Goal: Task Accomplishment & Management: Manage account settings

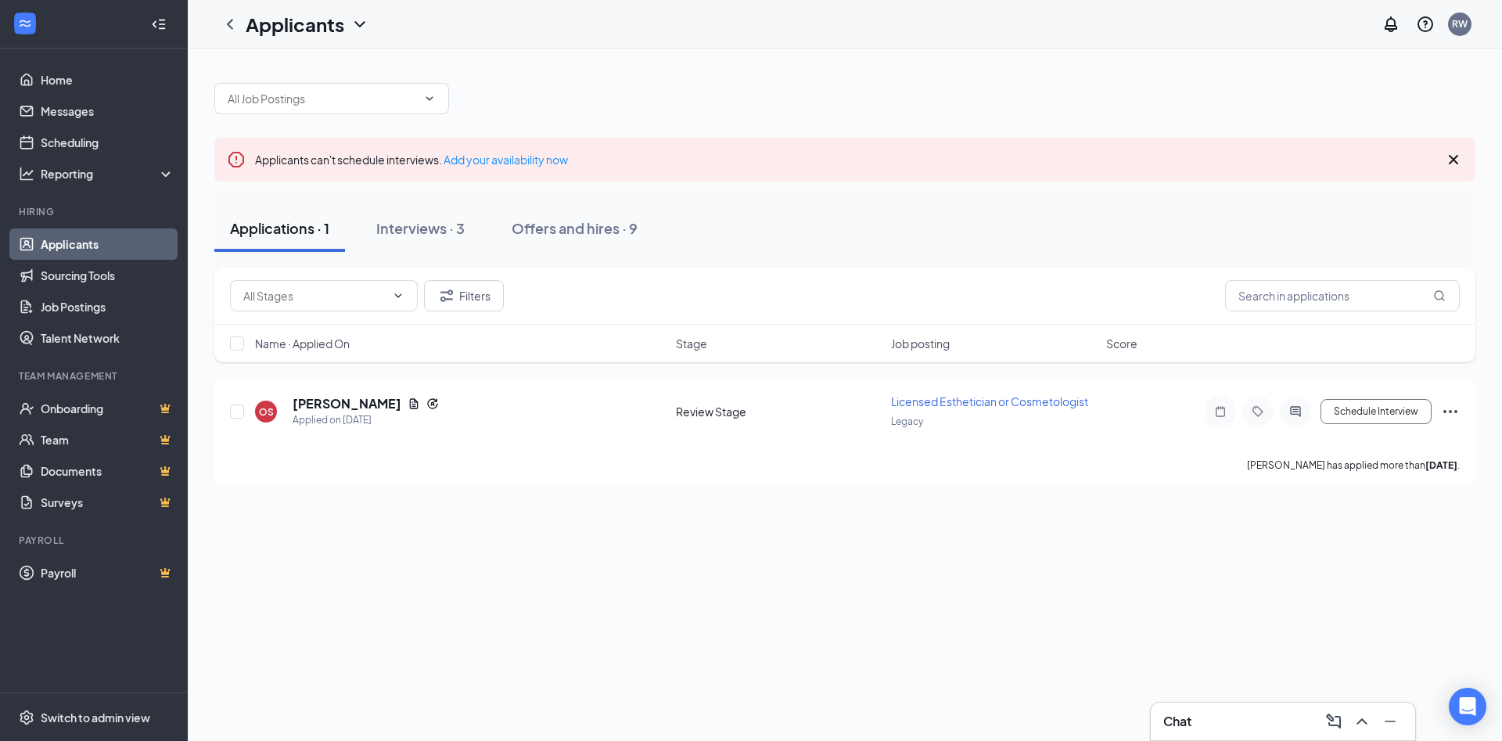
click at [438, 239] on button "Interviews · 3" at bounding box center [421, 228] width 120 height 47
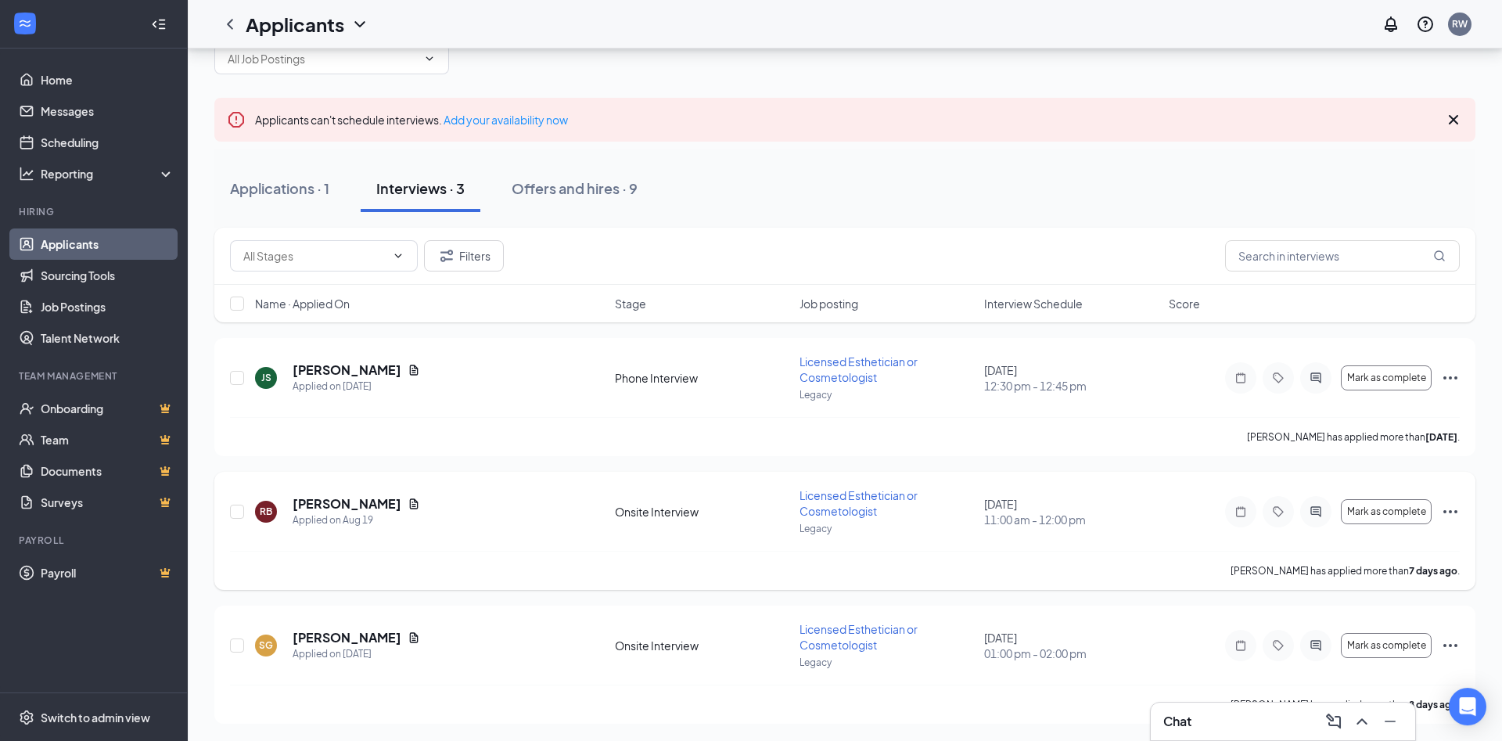
scroll to position [41, 0]
click at [380, 500] on h5 "[PERSON_NAME]" at bounding box center [347, 502] width 109 height 17
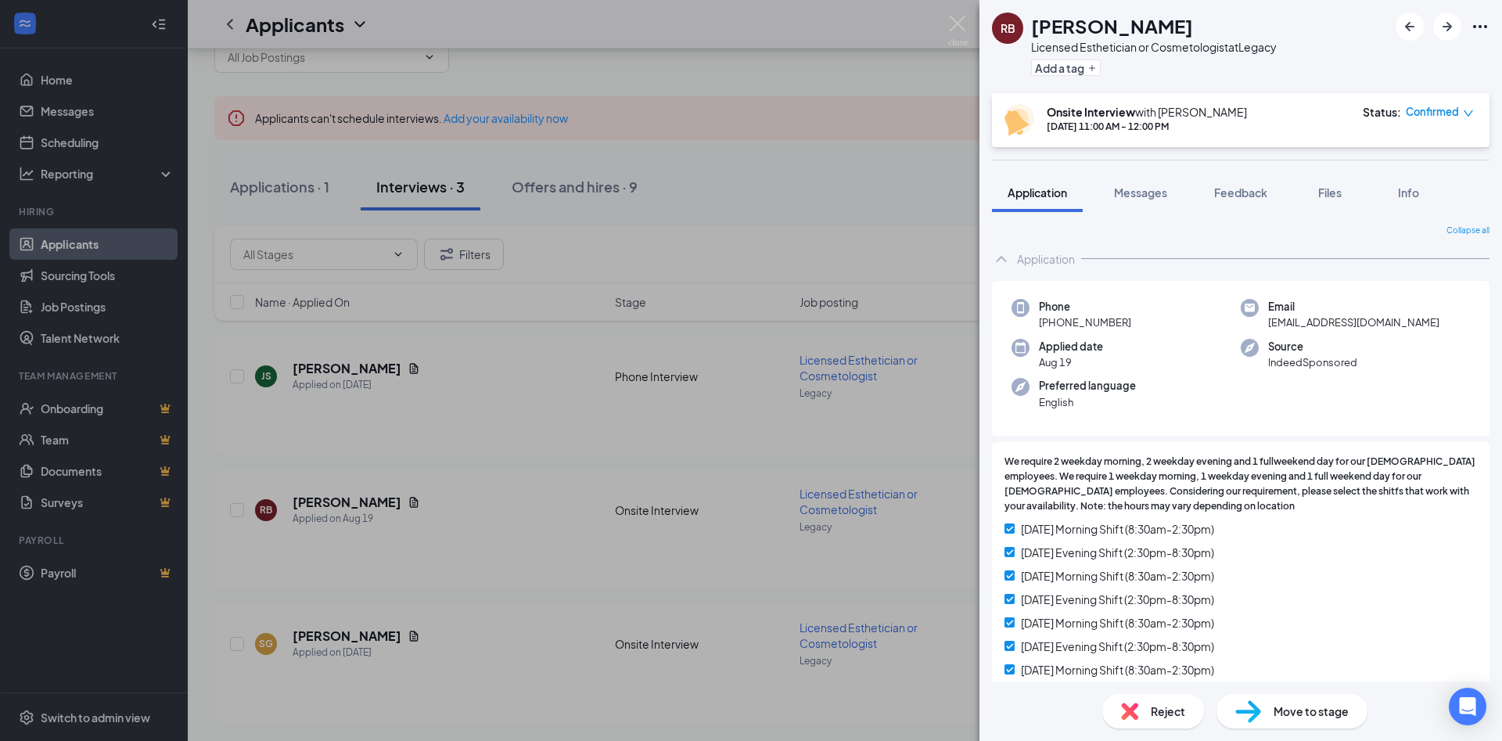
click at [1263, 710] on div "Move to stage" at bounding box center [1291, 711] width 151 height 34
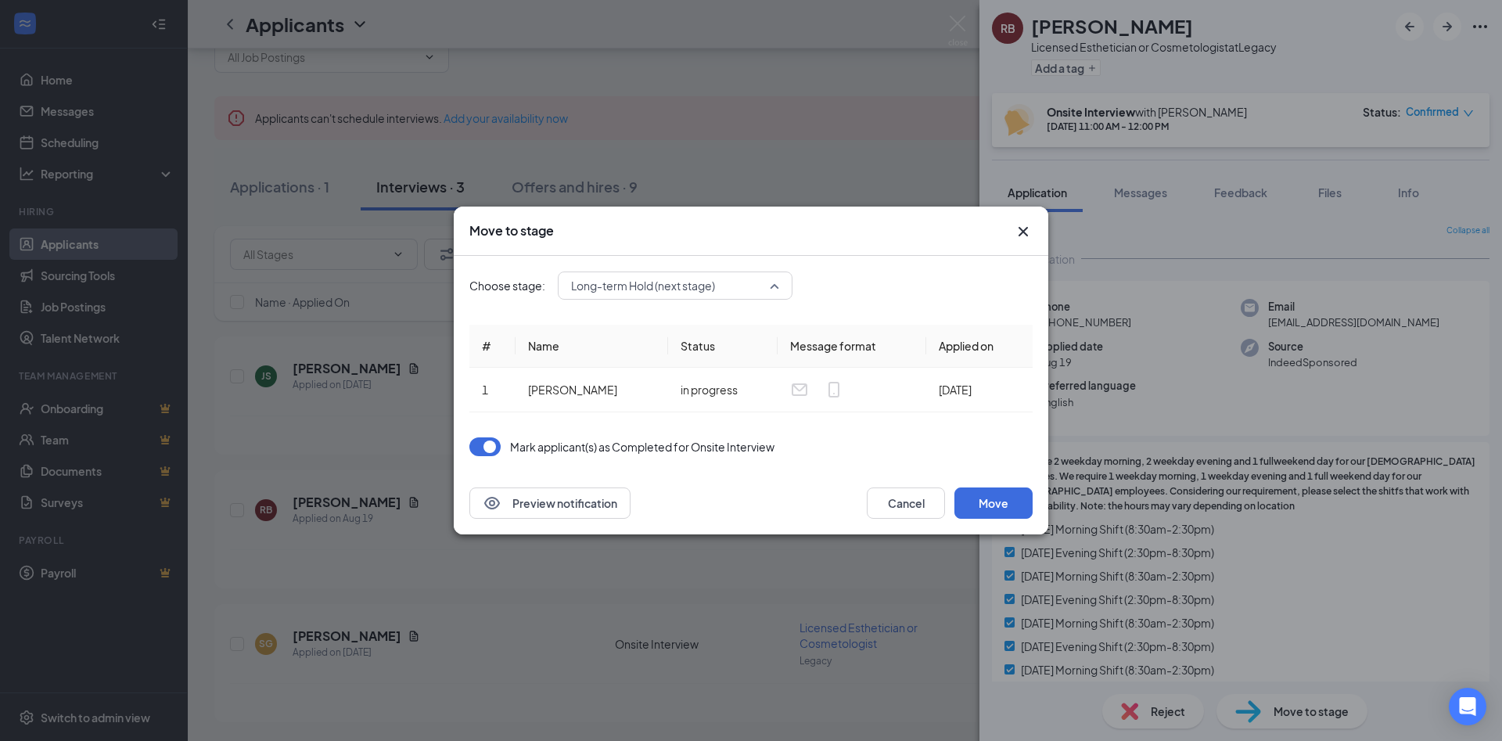
click at [645, 287] on span "Long-term Hold (next stage)" at bounding box center [643, 285] width 144 height 23
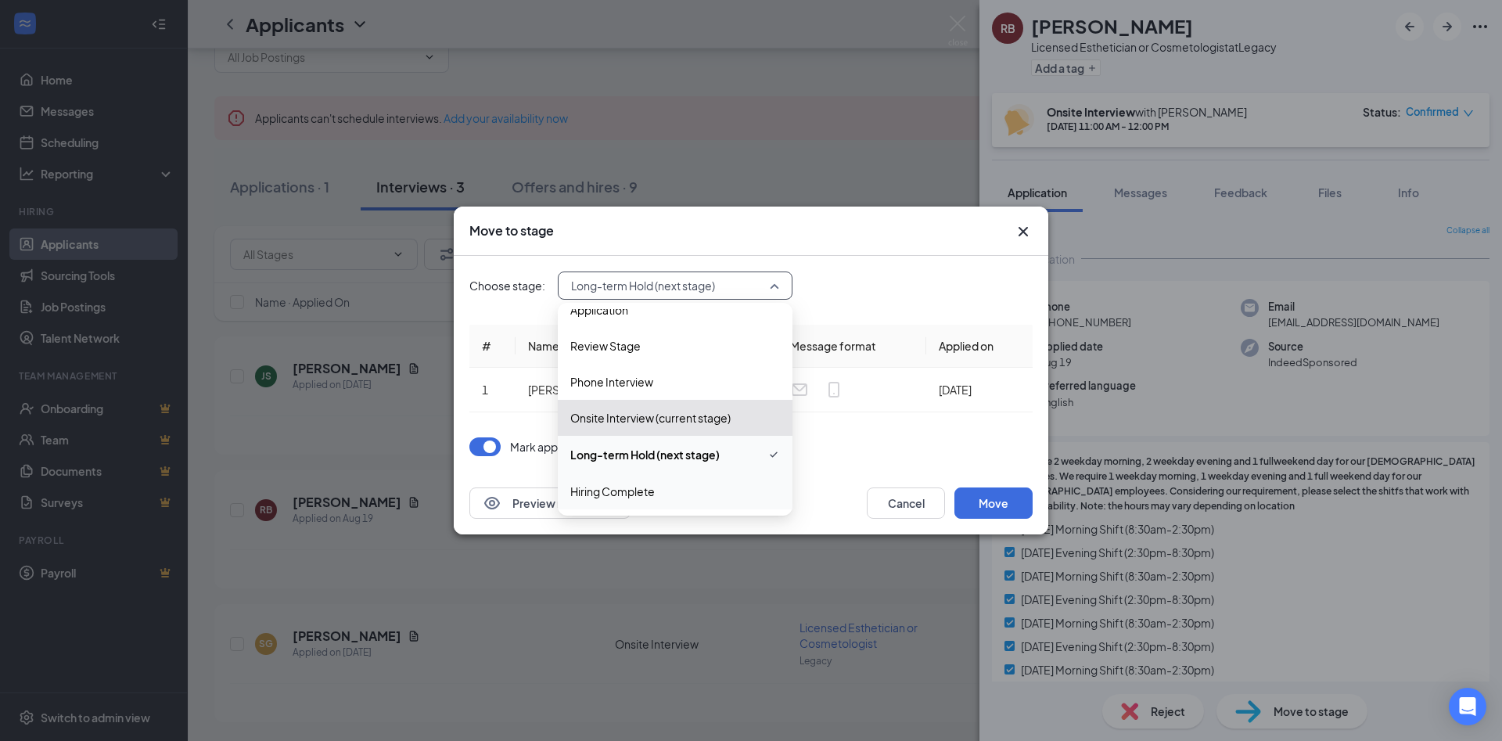
click at [644, 485] on span "Hiring Complete" at bounding box center [612, 491] width 84 height 17
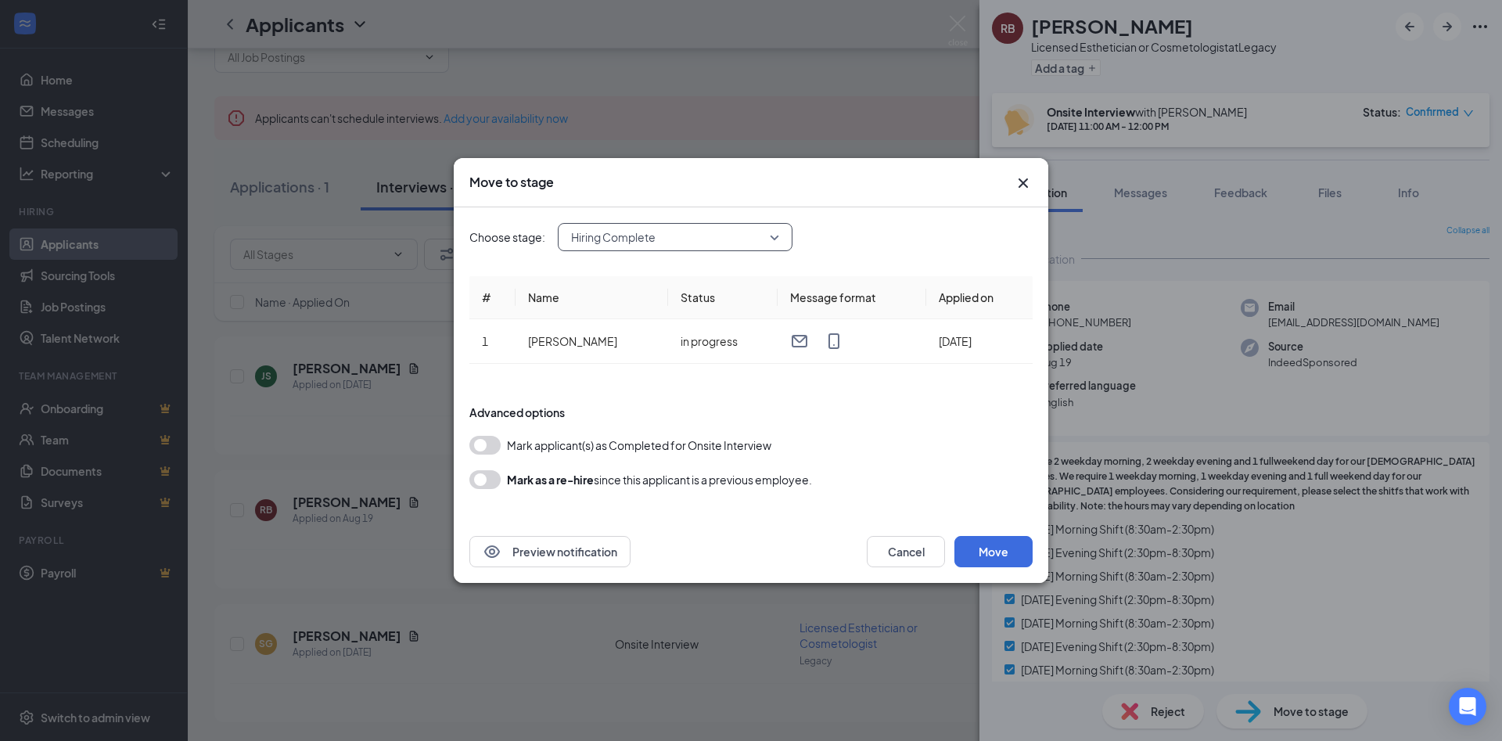
scroll to position [17, 0]
click at [483, 445] on button "button" at bounding box center [484, 445] width 31 height 19
click at [984, 546] on button "Move" at bounding box center [993, 551] width 78 height 31
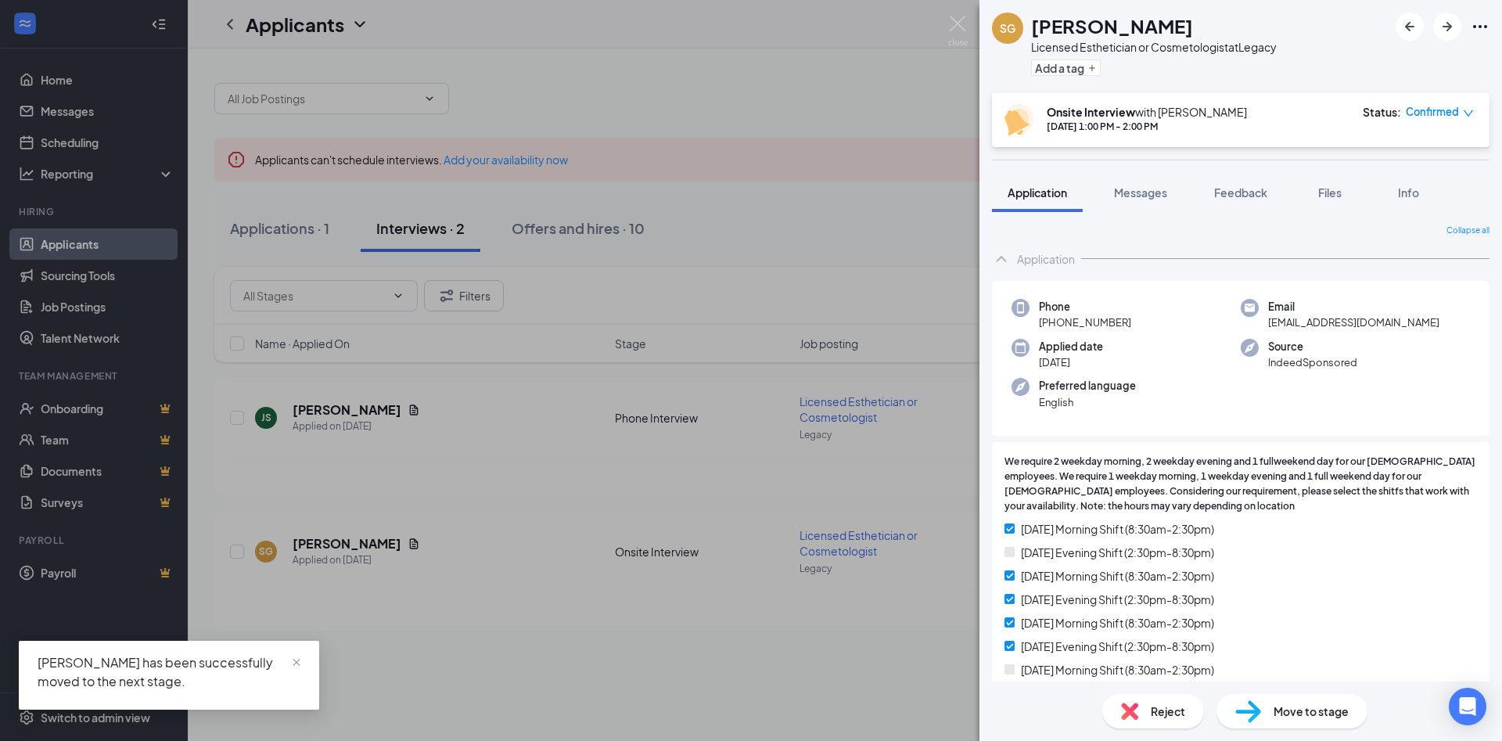
click at [741, 74] on div "SG [PERSON_NAME] Licensed Esthetician or Cosmetologist at Legacy Add a tag Onsi…" at bounding box center [751, 370] width 1502 height 741
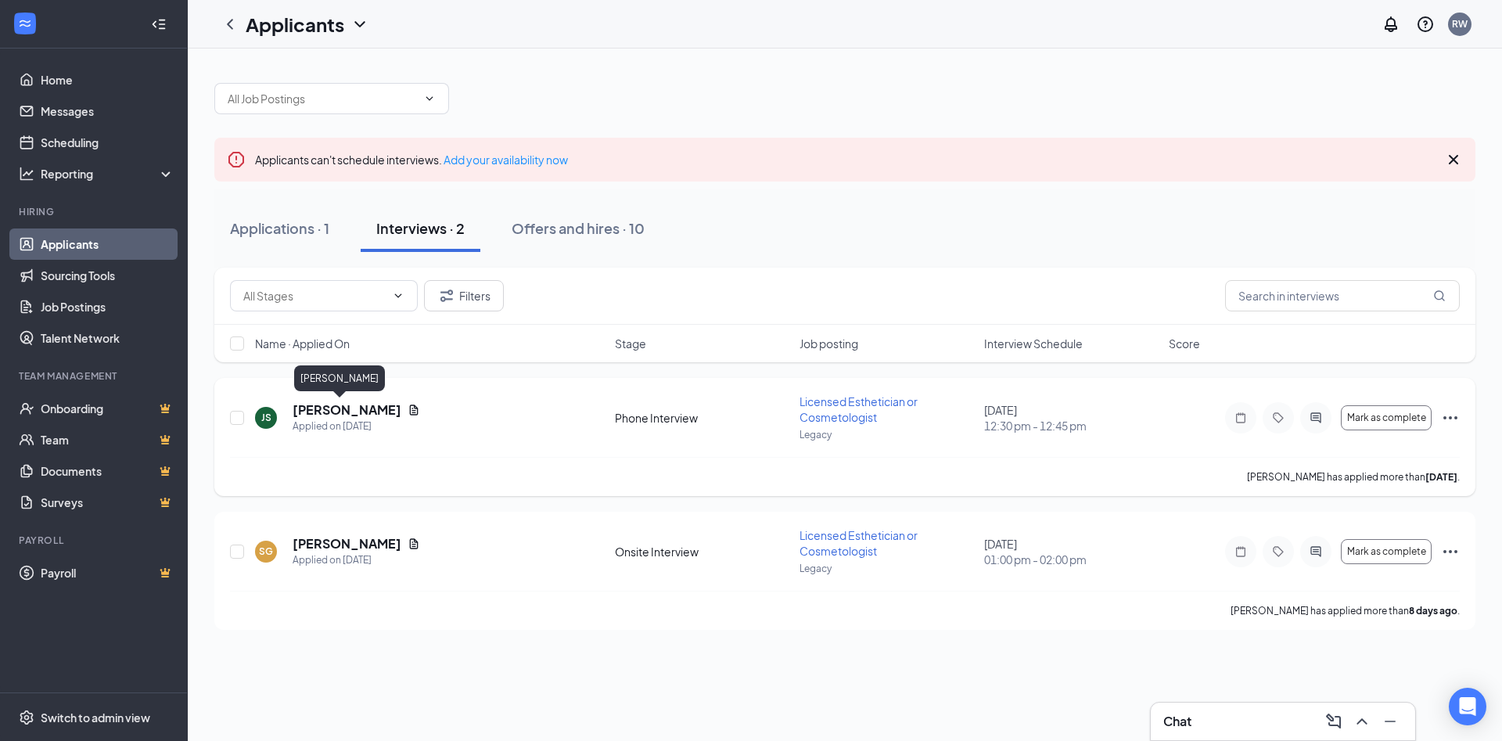
click at [311, 414] on h5 "[PERSON_NAME]" at bounding box center [347, 409] width 109 height 17
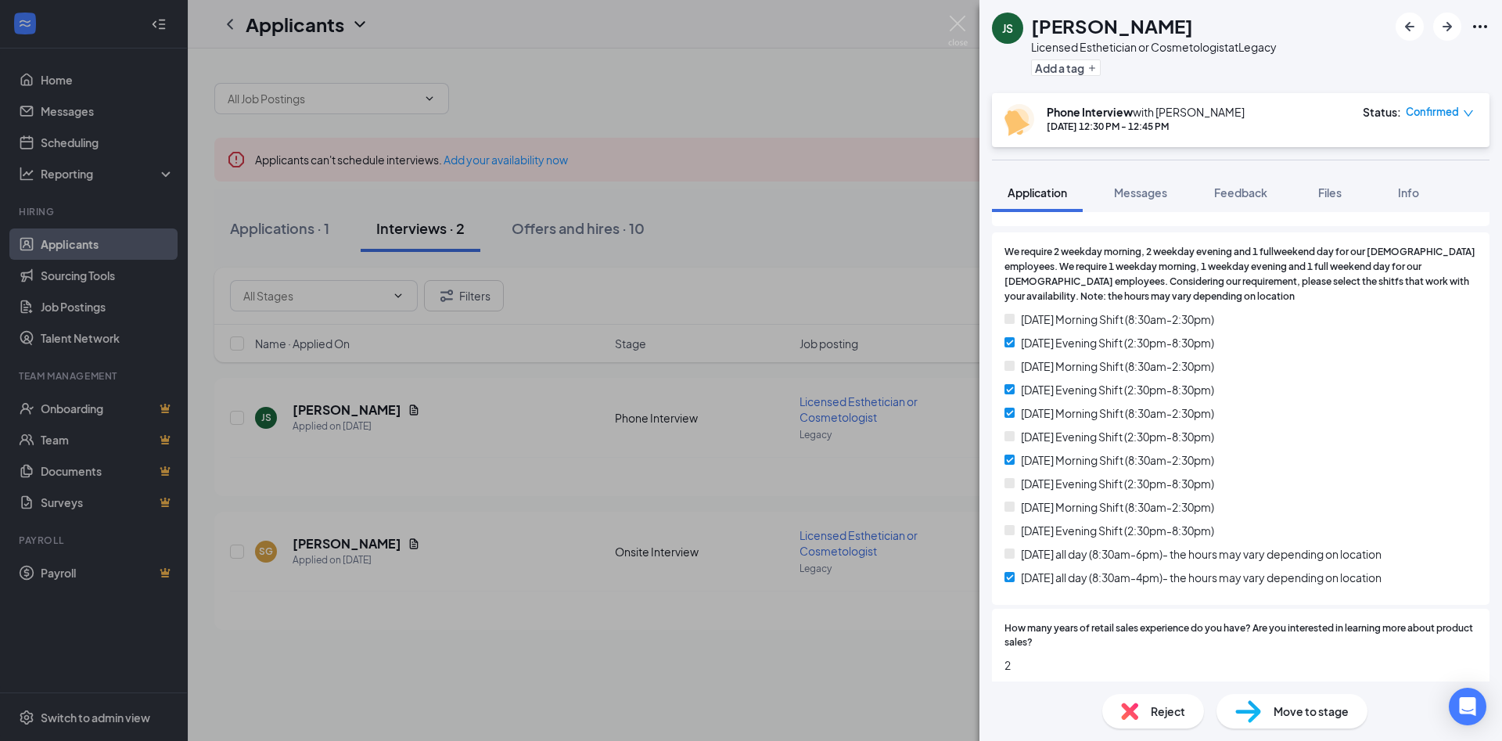
scroll to position [253, 0]
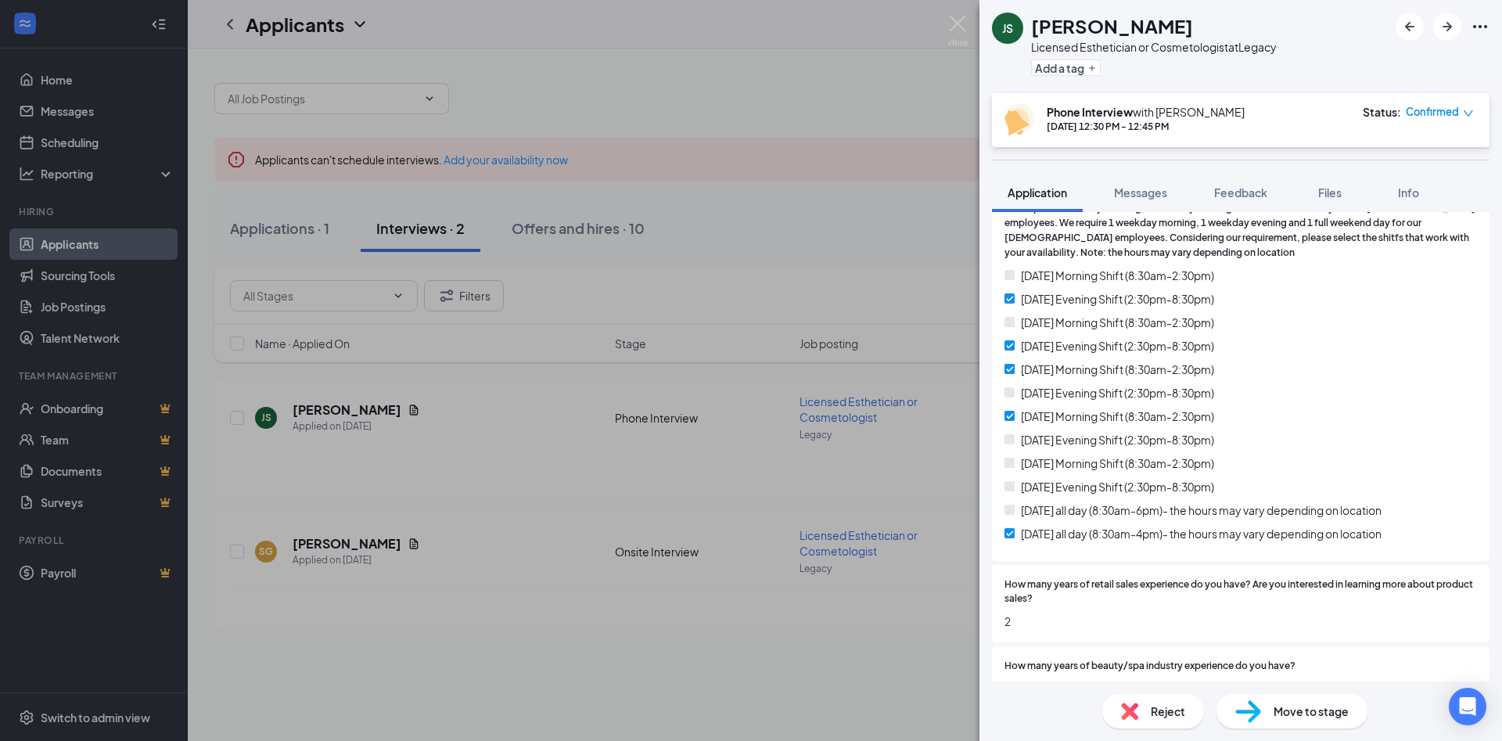
click at [1289, 699] on div "Move to stage" at bounding box center [1291, 711] width 151 height 34
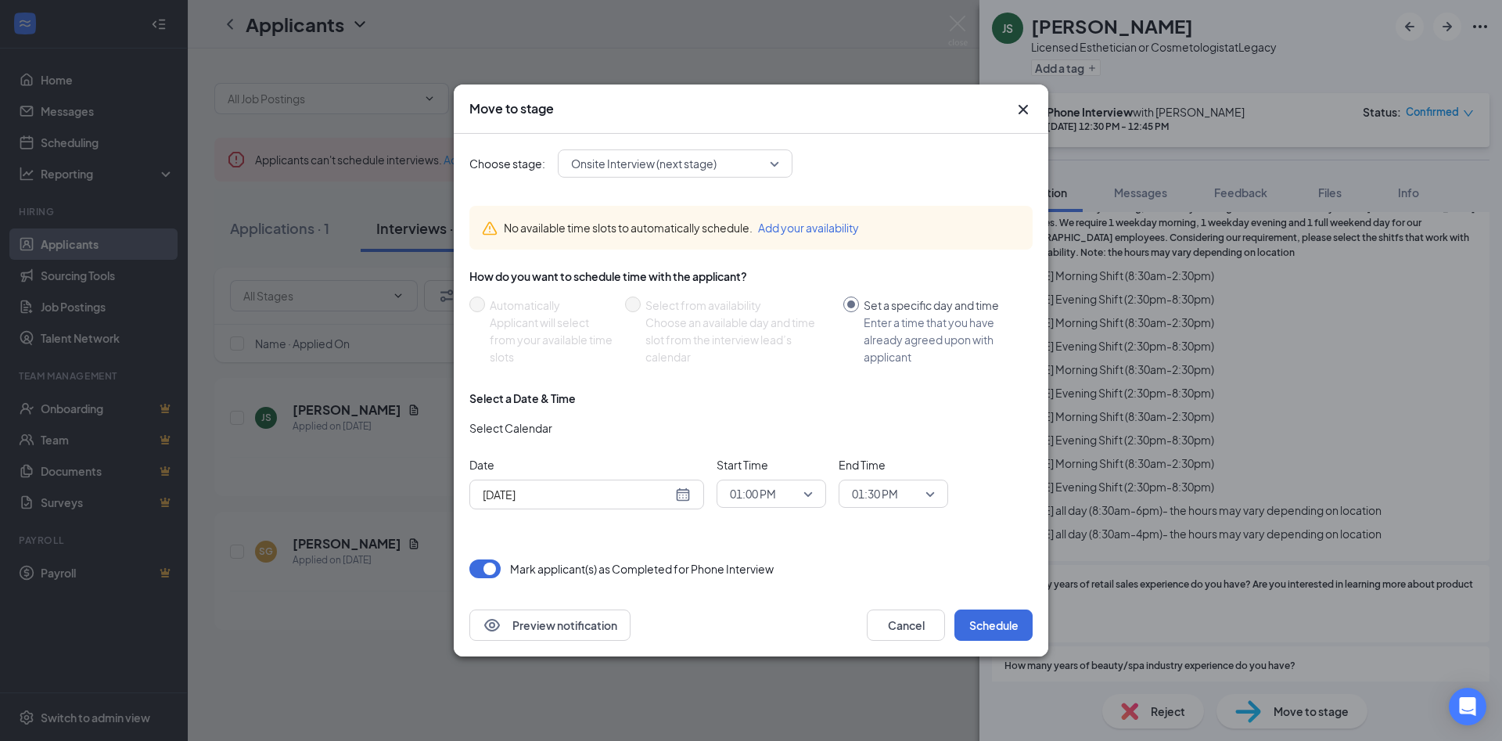
click at [612, 165] on span "Onsite Interview (next stage)" at bounding box center [643, 163] width 145 height 23
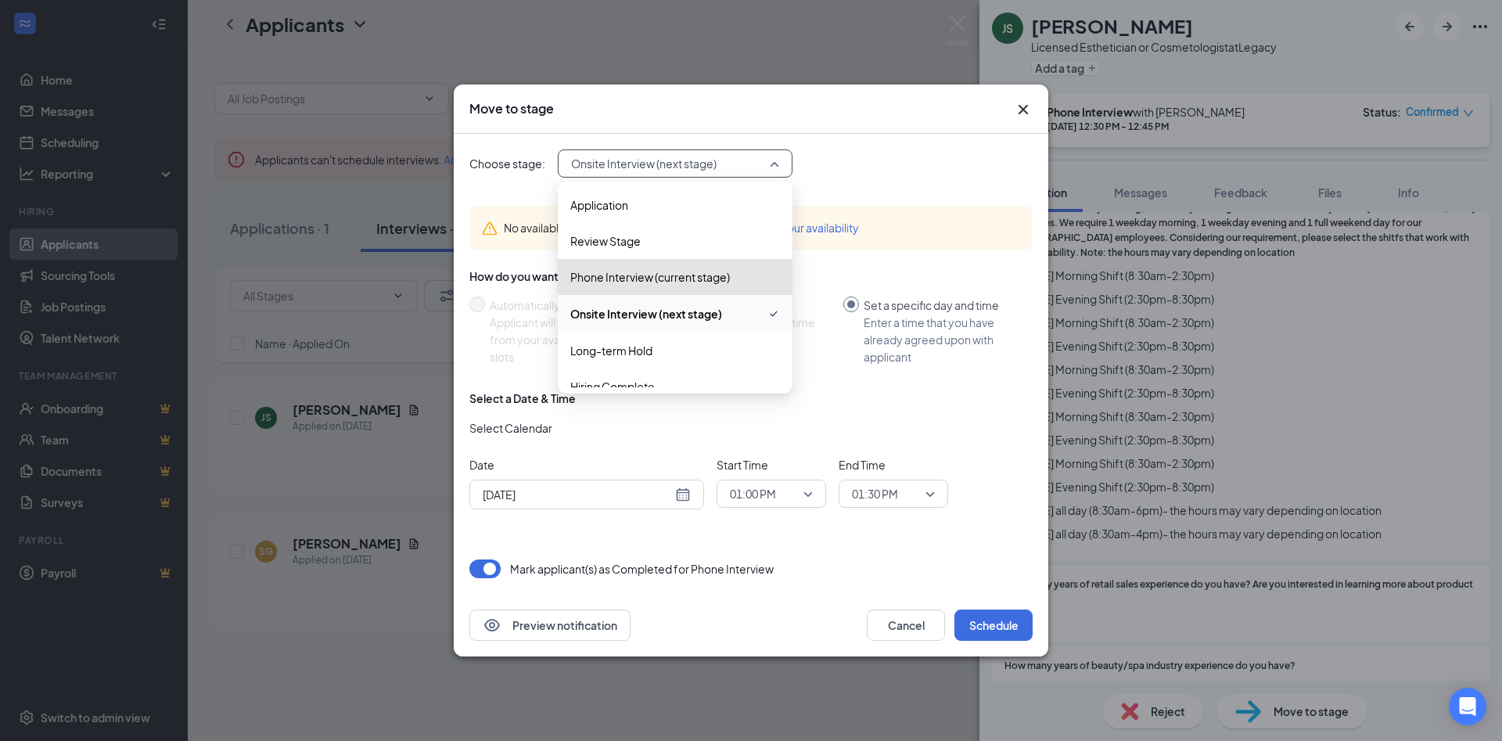
click at [641, 313] on span "Onsite Interview (next stage)" at bounding box center [646, 313] width 152 height 17
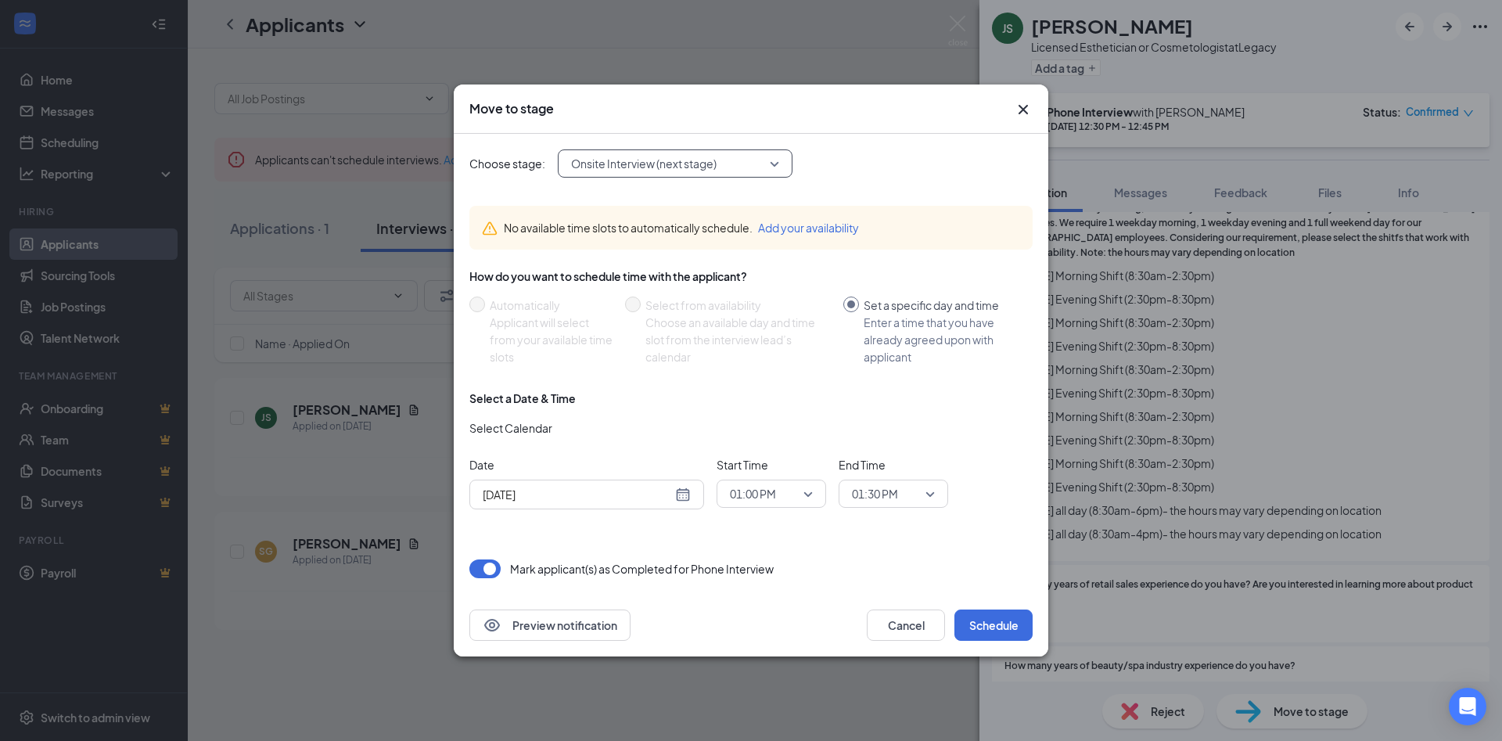
click at [683, 494] on div "[DATE]" at bounding box center [587, 494] width 208 height 17
type input "[DATE]"
click at [548, 455] on div "2" at bounding box center [549, 457] width 19 height 19
click at [781, 498] on span "01:00 PM" at bounding box center [764, 493] width 69 height 23
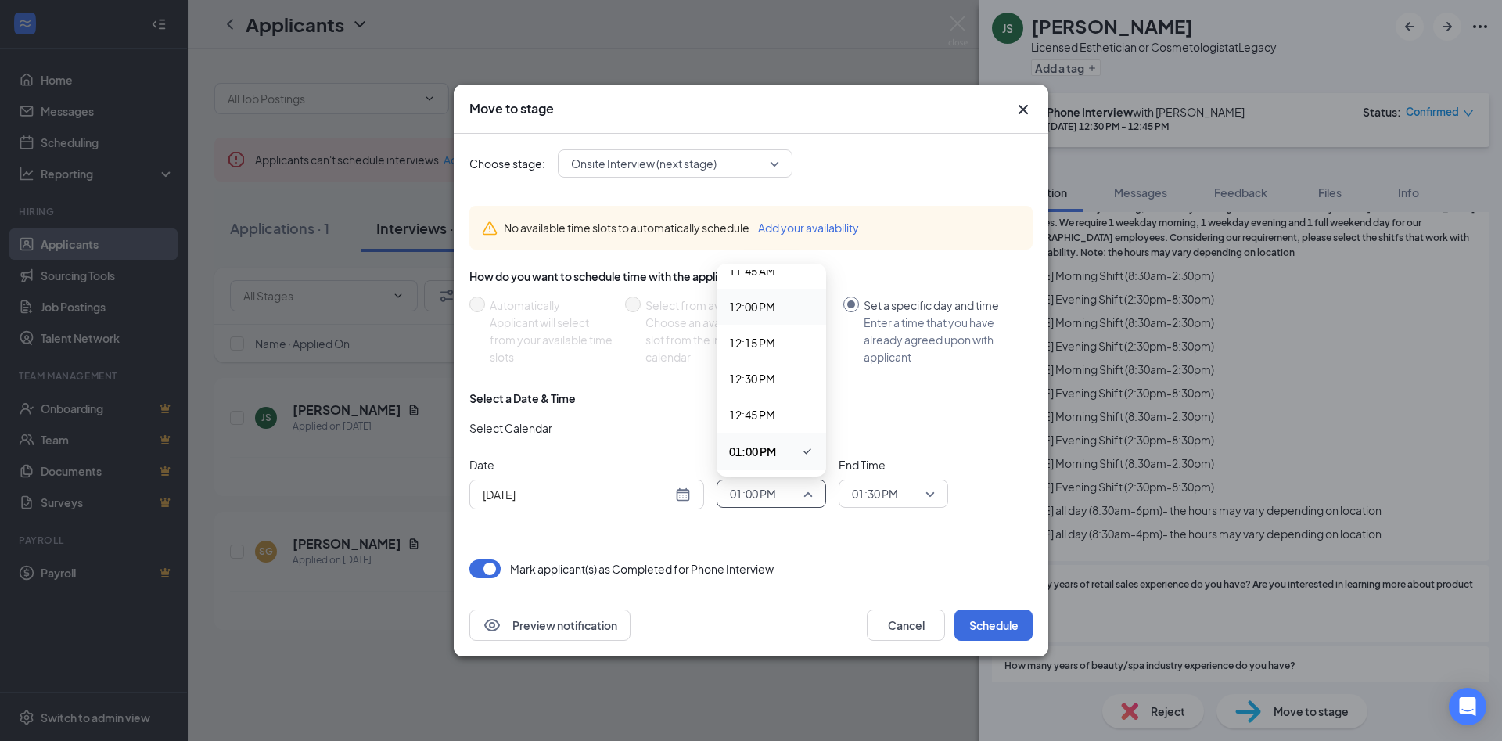
click at [762, 303] on span "12:00 PM" at bounding box center [752, 306] width 46 height 17
click at [887, 495] on span "01:30 PM" at bounding box center [875, 493] width 46 height 23
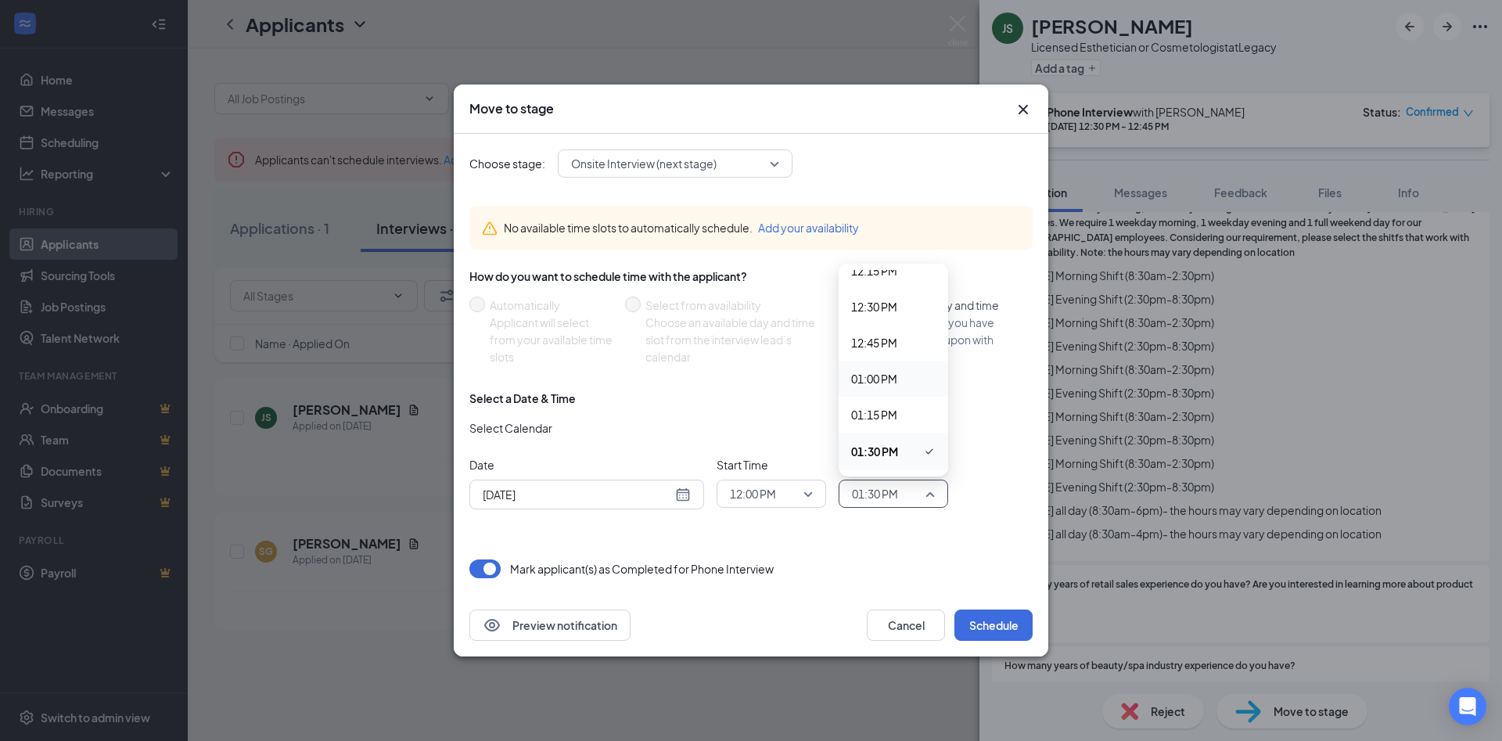
click at [867, 372] on span "01:00 PM" at bounding box center [874, 378] width 46 height 17
click at [992, 630] on button "Schedule" at bounding box center [993, 624] width 78 height 31
